Goal: Transaction & Acquisition: Register for event/course

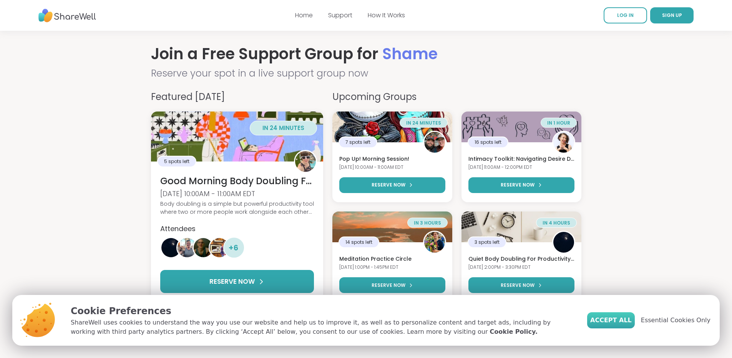
click at [614, 321] on span "Accept All" at bounding box center [612, 320] width 42 height 9
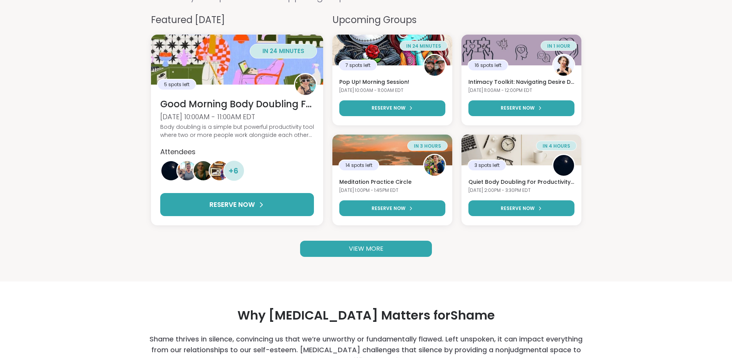
click at [388, 250] on link "VIEW MORE" at bounding box center [366, 249] width 132 height 16
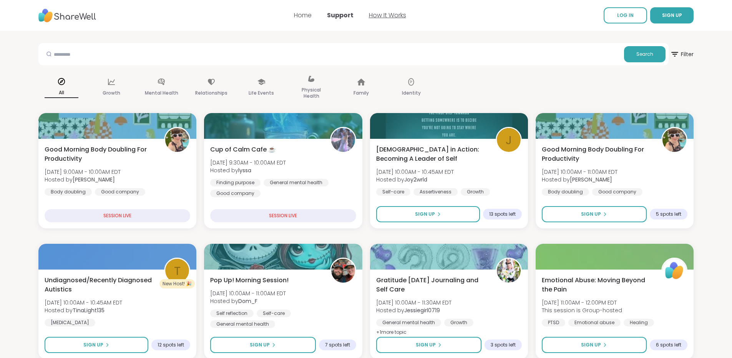
click at [392, 16] on link "How It Works" at bounding box center [387, 15] width 37 height 9
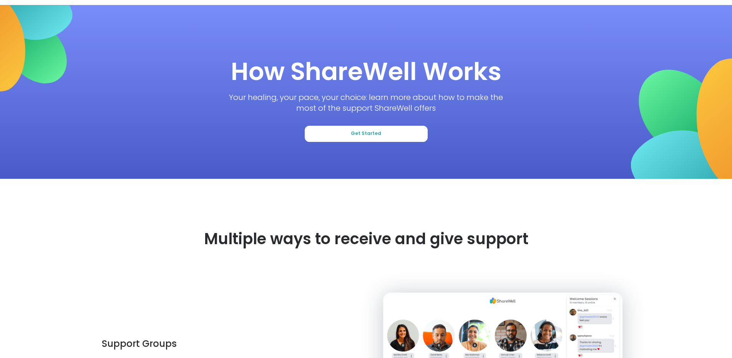
scroll to position [38, 0]
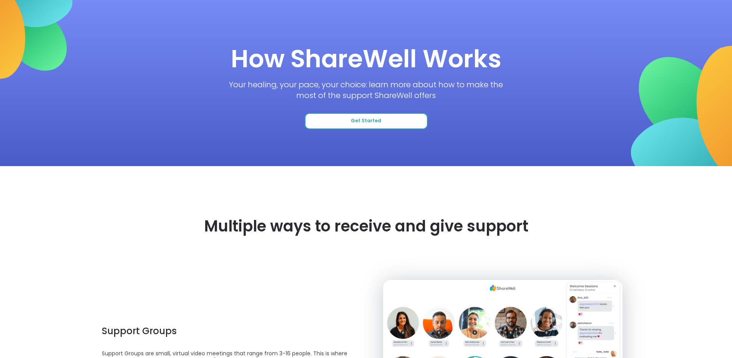
click at [370, 116] on button "Get Started" at bounding box center [366, 121] width 123 height 16
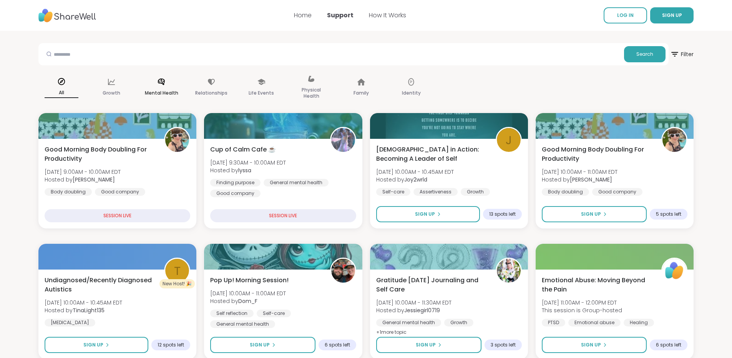
click at [161, 87] on div "Mental Health" at bounding box center [161, 87] width 46 height 38
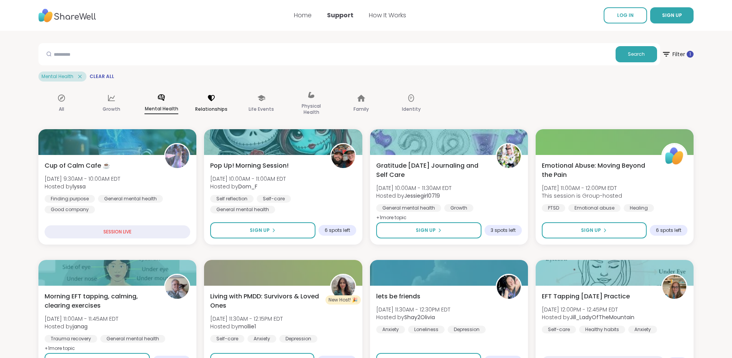
click at [206, 104] on div "Relationships" at bounding box center [211, 104] width 46 height 38
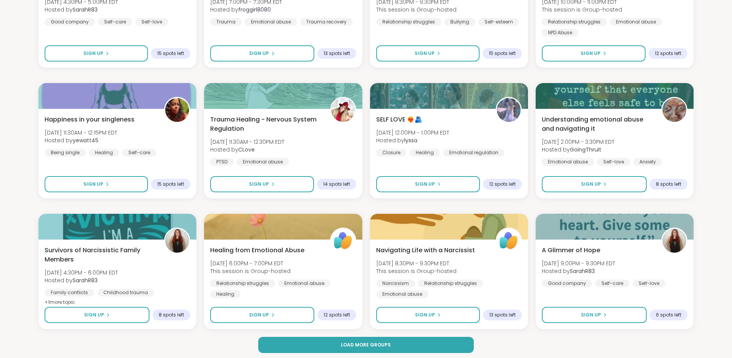
scroll to position [1115, 0]
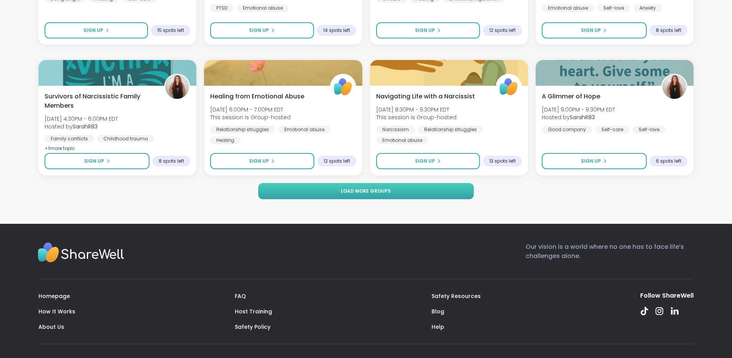
click at [379, 193] on span "Load more groups" at bounding box center [366, 191] width 50 height 7
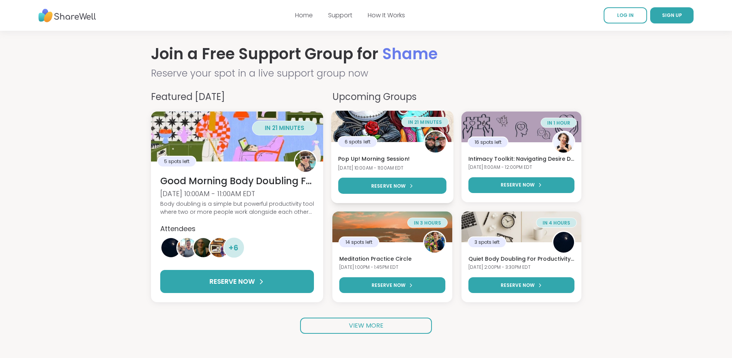
click at [407, 132] on div "6 spots left" at bounding box center [392, 141] width 122 height 23
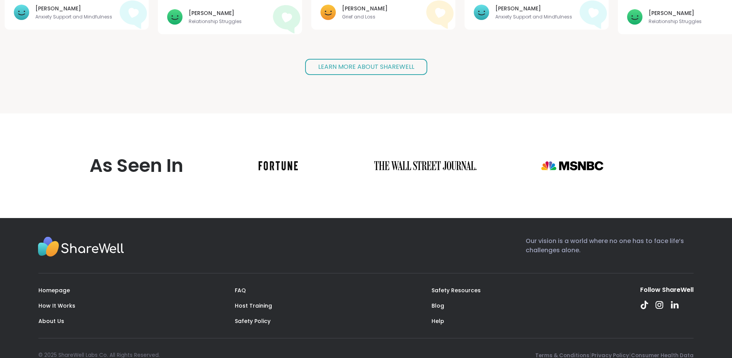
scroll to position [678, 0]
